Goal: Task Accomplishment & Management: Manage account settings

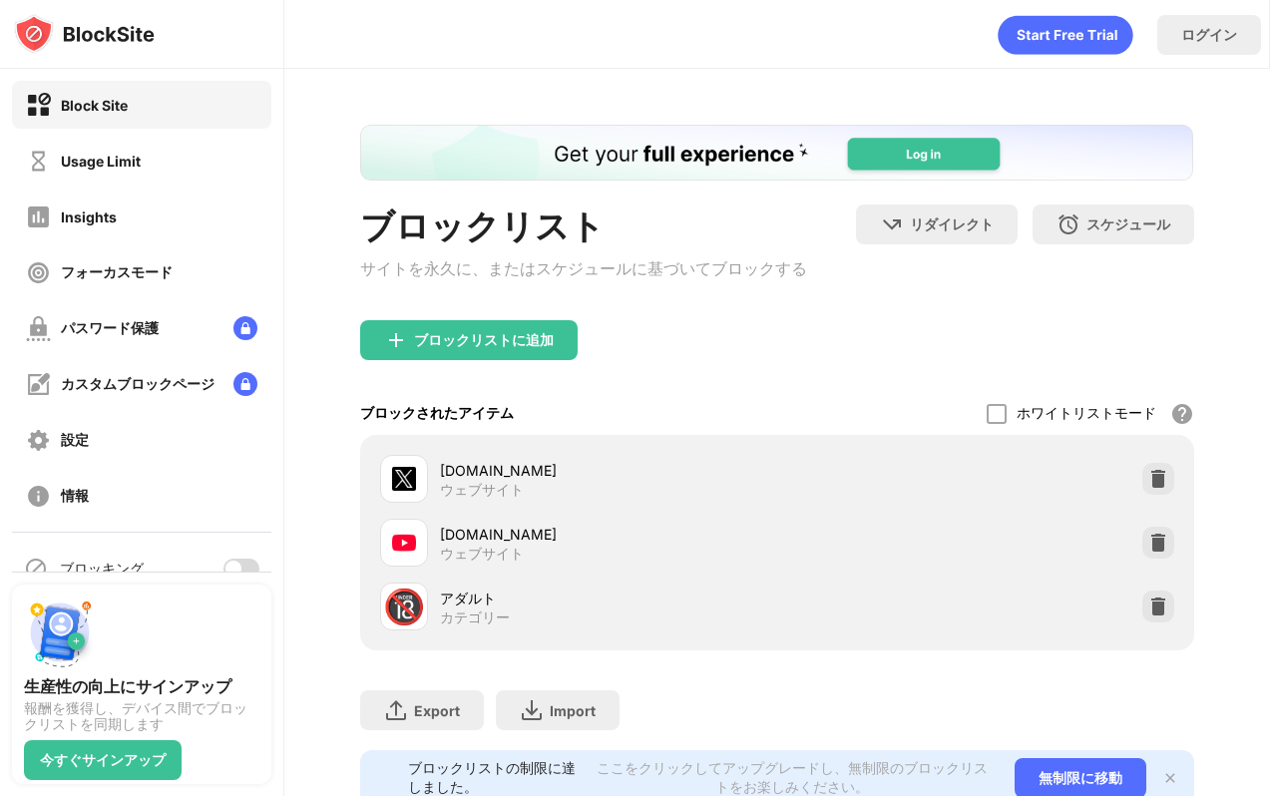
click at [253, 560] on div at bounding box center [241, 569] width 36 height 20
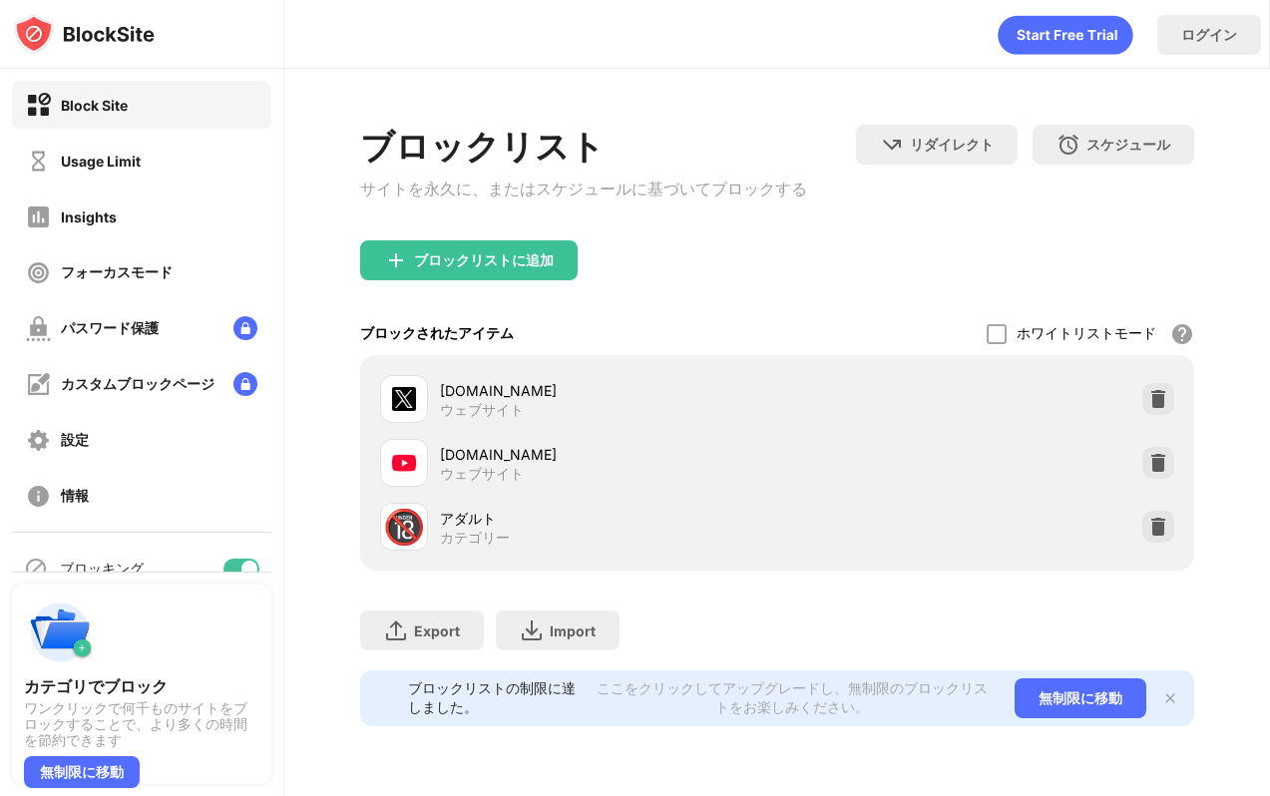
click at [252, 557] on div "ブロッキング" at bounding box center [141, 569] width 259 height 48
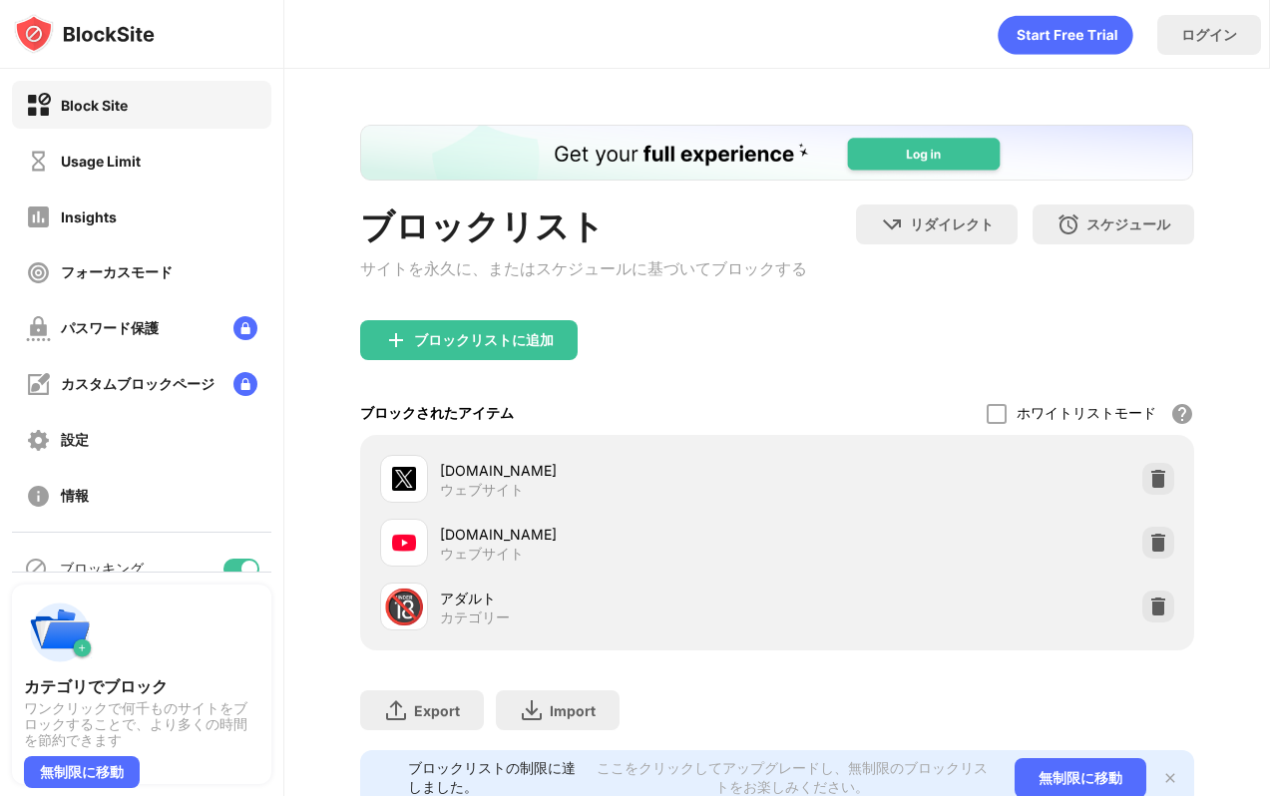
click at [252, 557] on div "ブロッキング" at bounding box center [141, 569] width 259 height 48
click at [252, 562] on div at bounding box center [249, 569] width 16 height 16
click at [628, 307] on div "ブロックリスト サイトを永久に、またはスケジュールに基づいてブロックする" at bounding box center [583, 263] width 447 height 116
